Goal: Use online tool/utility

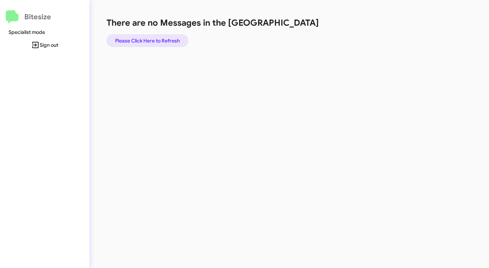
click at [150, 42] on span "Please Click Here to Refresh" at bounding box center [147, 40] width 65 height 13
